Goal: Task Accomplishment & Management: Manage account settings

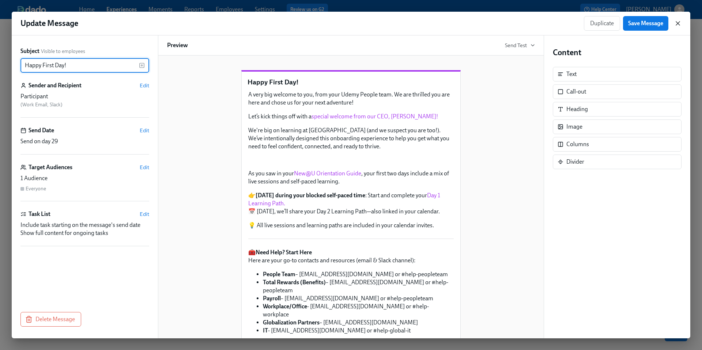
click at [681, 25] on icon "button" at bounding box center [678, 23] width 7 height 7
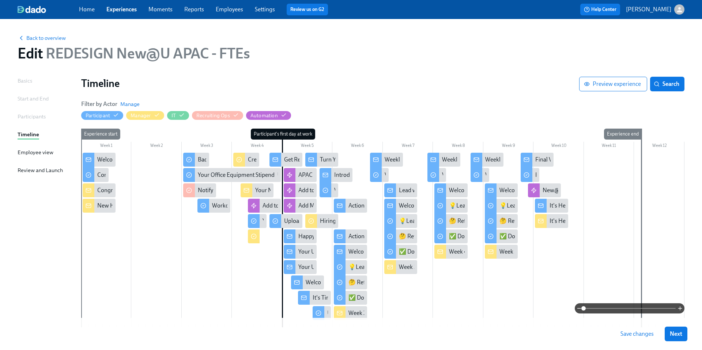
click at [214, 256] on div at bounding box center [383, 240] width 604 height 175
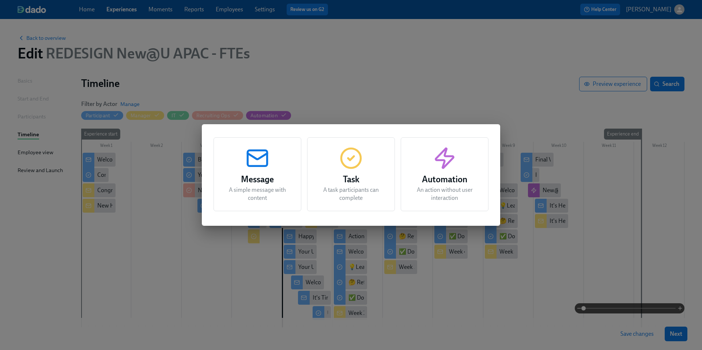
click at [370, 67] on div "Message A simple message with content Task A task participants can complete Aut…" at bounding box center [351, 175] width 702 height 350
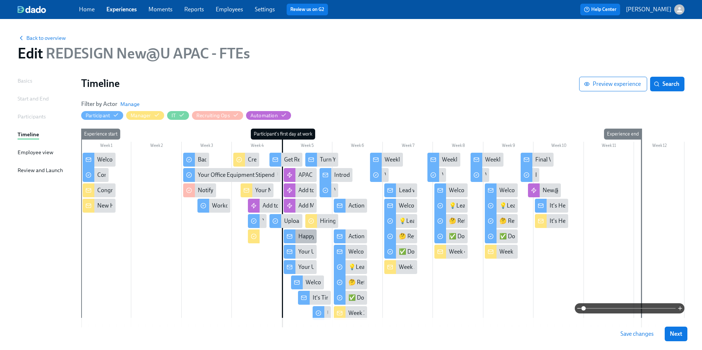
click at [300, 238] on div "Happy First Day!" at bounding box center [319, 237] width 41 height 8
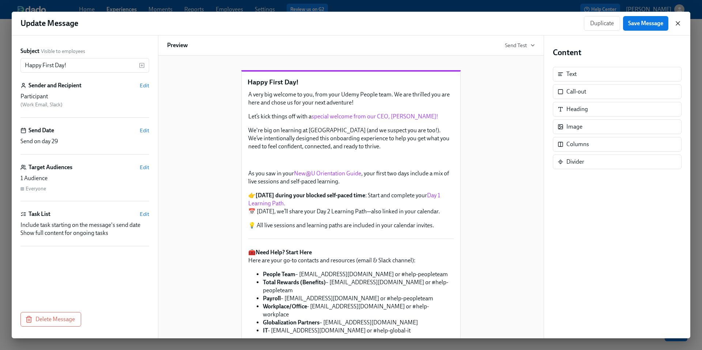
click at [677, 24] on icon "button" at bounding box center [678, 24] width 4 height 4
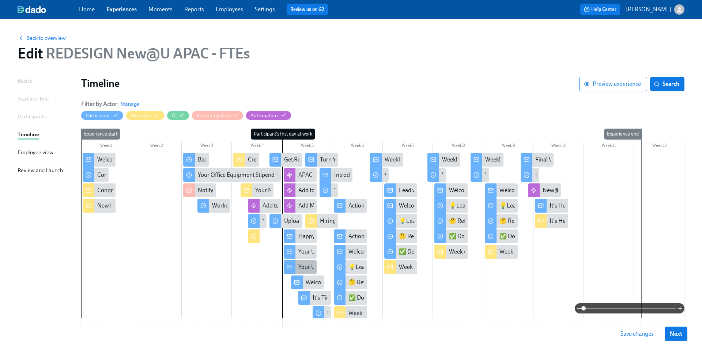
scroll to position [40, 0]
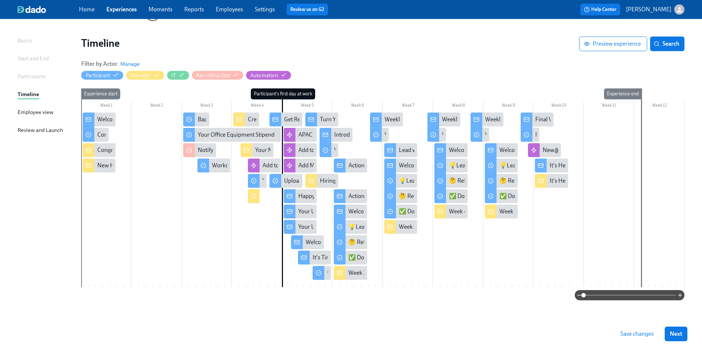
click at [119, 11] on link "Experiences" at bounding box center [121, 9] width 30 height 7
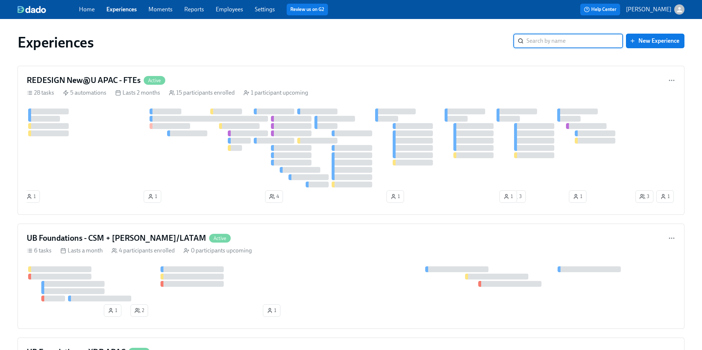
click at [552, 42] on input "search" at bounding box center [575, 41] width 97 height 15
click at [107, 81] on h4 "REDESIGN New@U APAC - FTEs" at bounding box center [84, 80] width 114 height 11
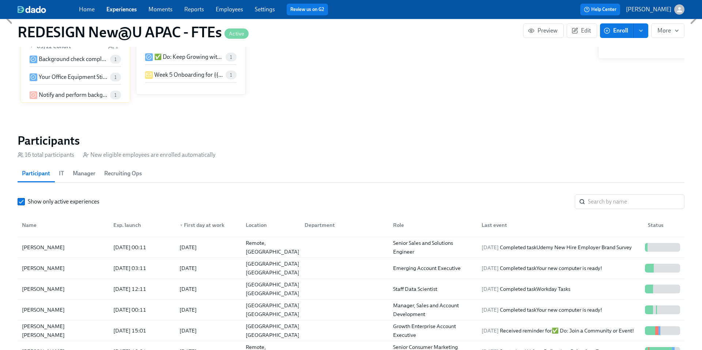
scroll to position [39, 0]
click at [46, 267] on div "[PERSON_NAME]" at bounding box center [43, 269] width 49 height 9
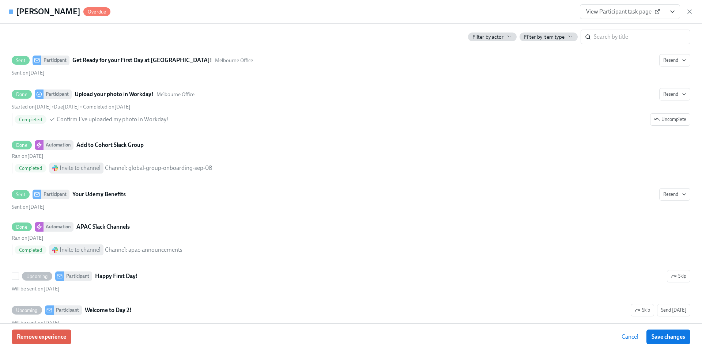
scroll to position [1013, 0]
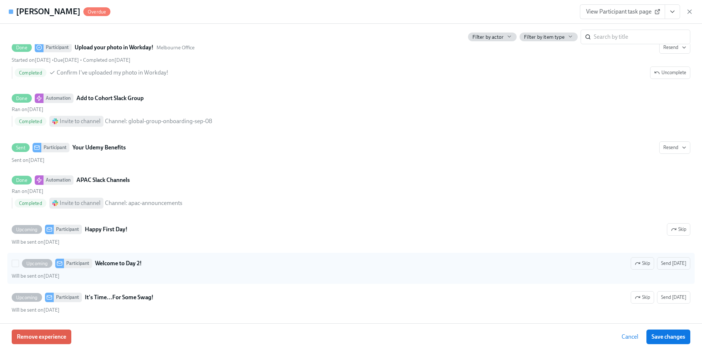
click at [117, 266] on strong "Welcome to Day 2!" at bounding box center [118, 263] width 47 height 9
click at [19, 266] on input "Upcoming Participant Welcome to Day 2! Skip Send [DATE] Will be sent on [DATE]" at bounding box center [15, 263] width 7 height 7
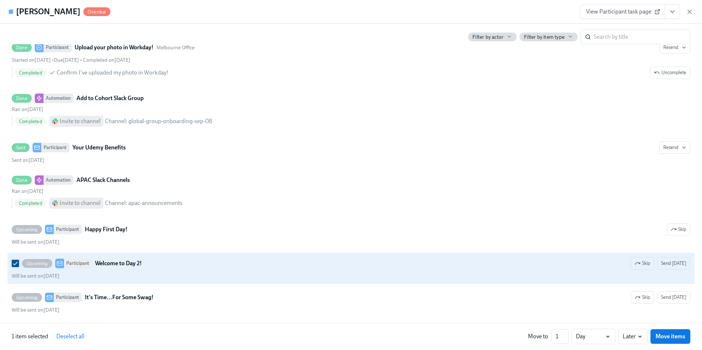
click at [16, 265] on input "Upcoming Participant Welcome to Day 2! Skip Send [DATE] Will be sent on [DATE]" at bounding box center [15, 263] width 7 height 7
checkbox input "false"
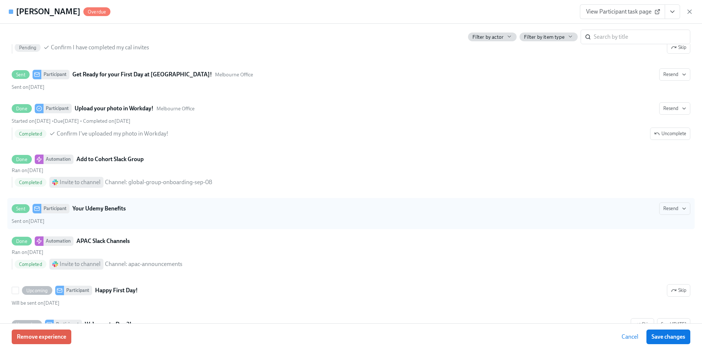
scroll to position [952, 0]
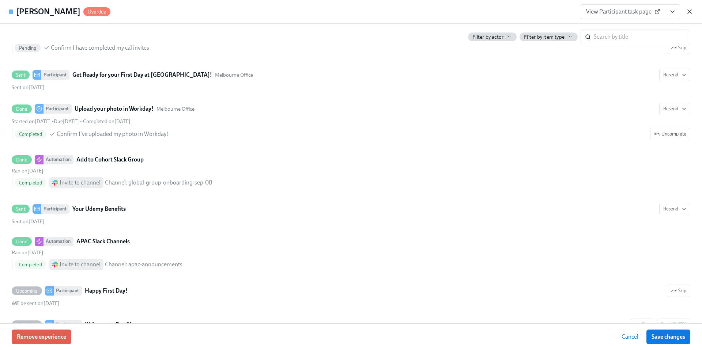
click at [692, 14] on icon "button" at bounding box center [689, 11] width 7 height 7
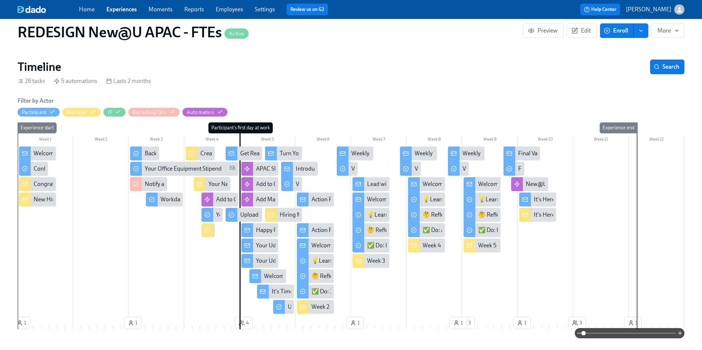
scroll to position [102, 0]
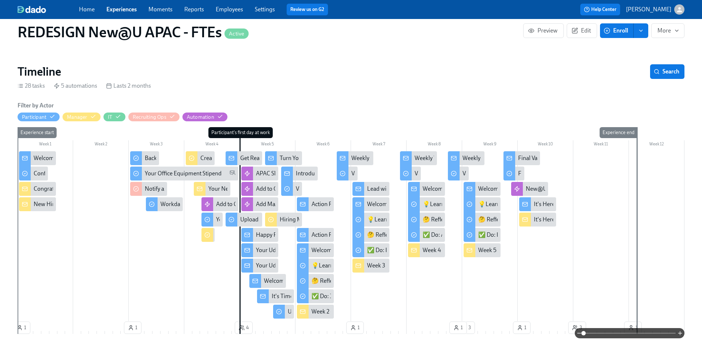
click at [259, 235] on div "Happy First Day!" at bounding box center [276, 235] width 41 height 8
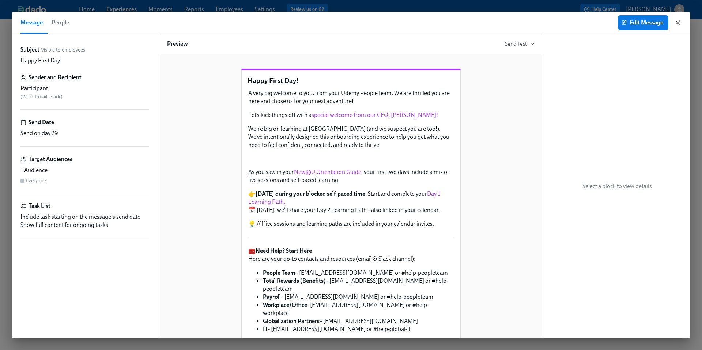
click at [681, 24] on icon "button" at bounding box center [678, 22] width 7 height 7
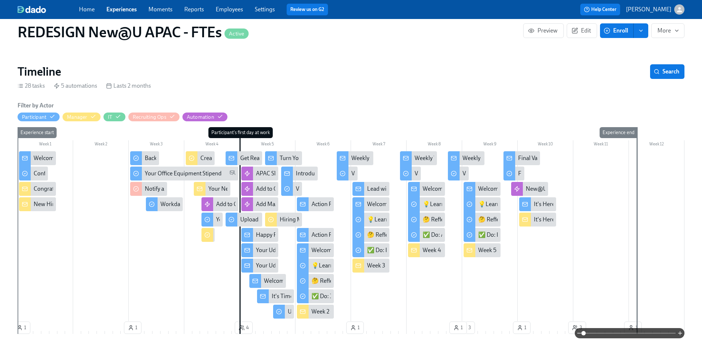
click at [260, 276] on div at bounding box center [256, 281] width 12 height 14
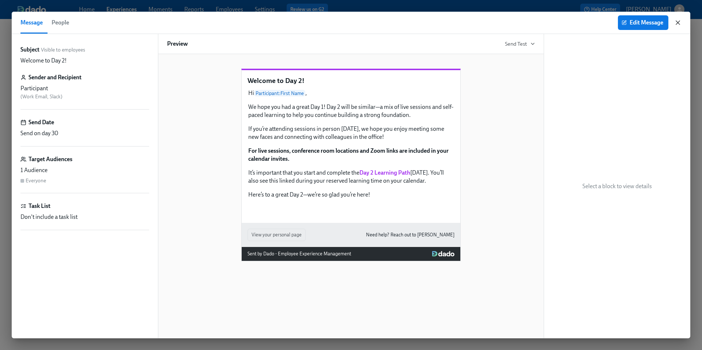
click at [678, 22] on icon "button" at bounding box center [678, 23] width 4 height 4
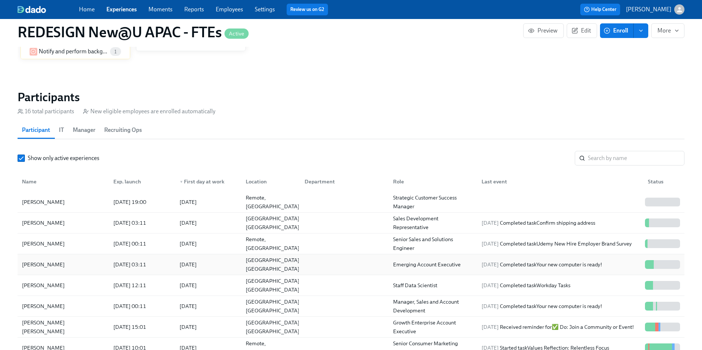
click at [43, 263] on div "[PERSON_NAME]" at bounding box center [43, 264] width 49 height 9
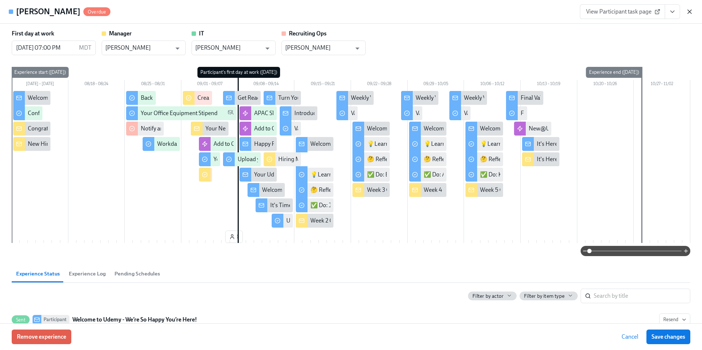
click at [691, 13] on icon "button" at bounding box center [689, 11] width 7 height 7
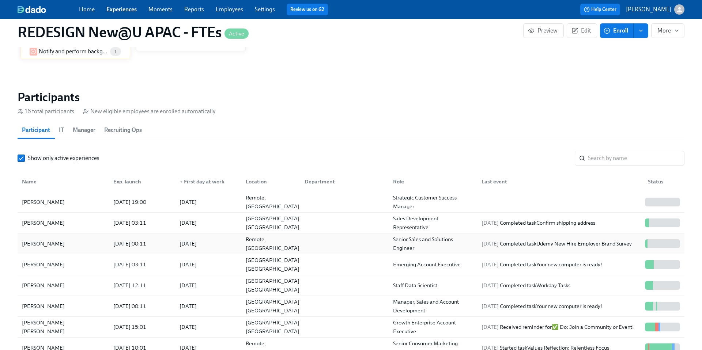
click at [41, 242] on div "[PERSON_NAME]" at bounding box center [43, 244] width 49 height 9
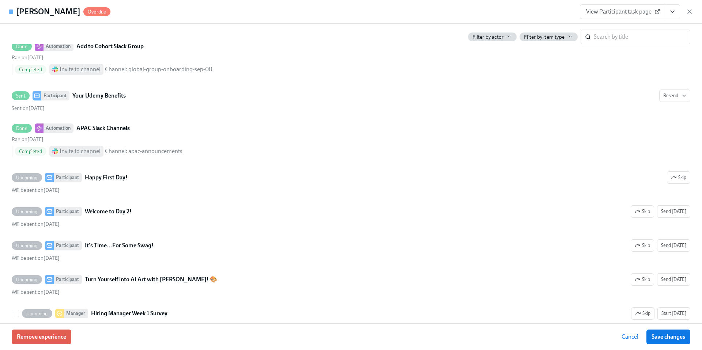
scroll to position [736, 0]
